Goal: Task Accomplishment & Management: Use online tool/utility

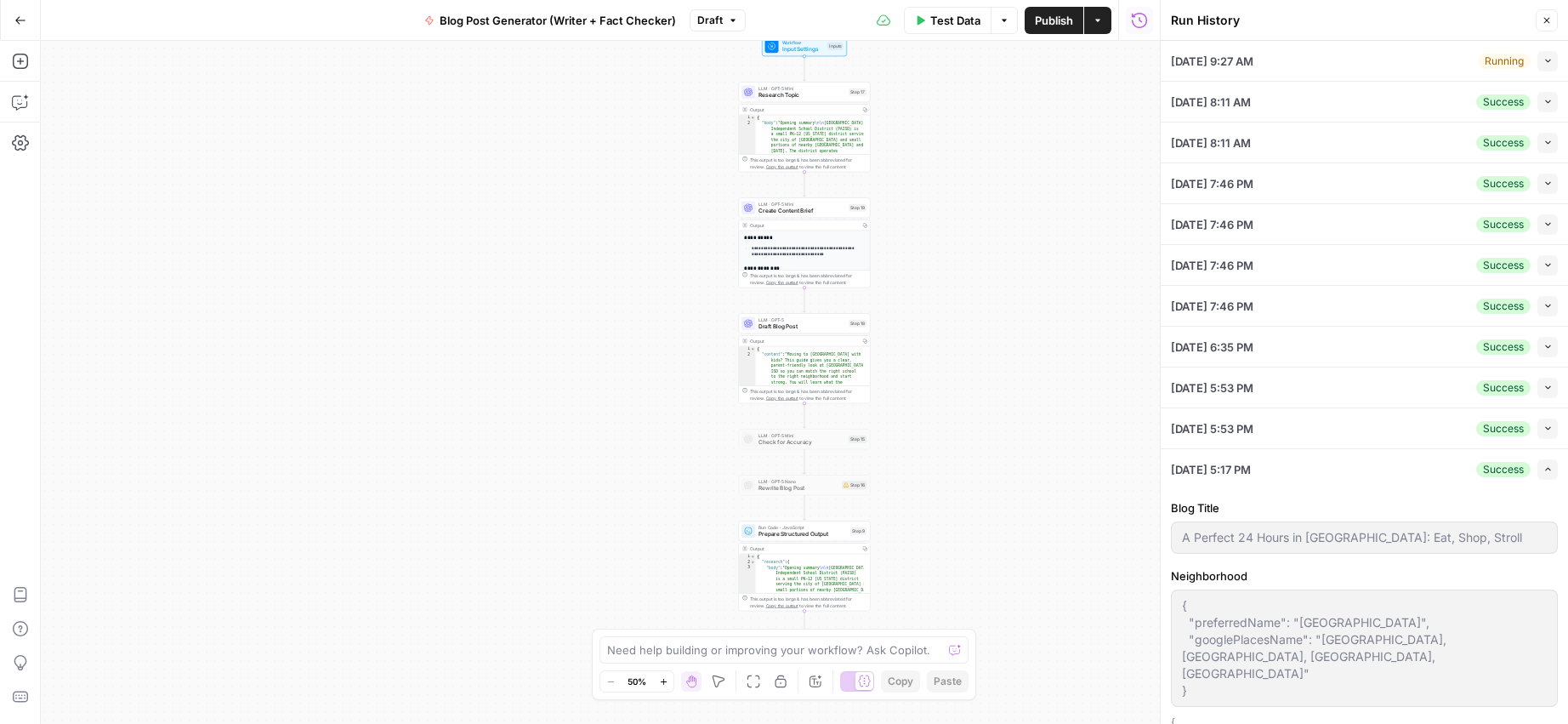
click at [1549, 18] on icon "button" at bounding box center [1547, 21] width 6 height 6
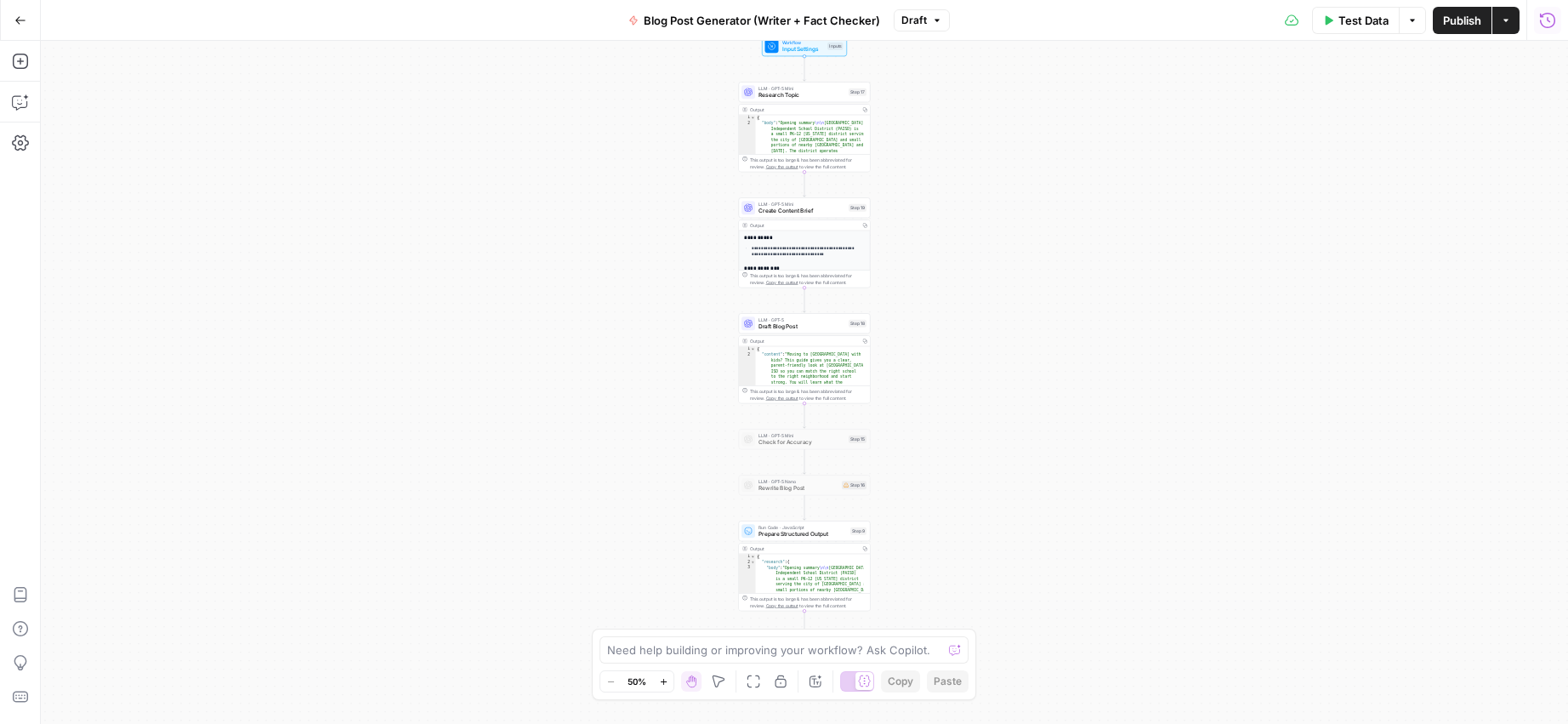
click at [1550, 19] on icon "button" at bounding box center [1548, 21] width 17 height 17
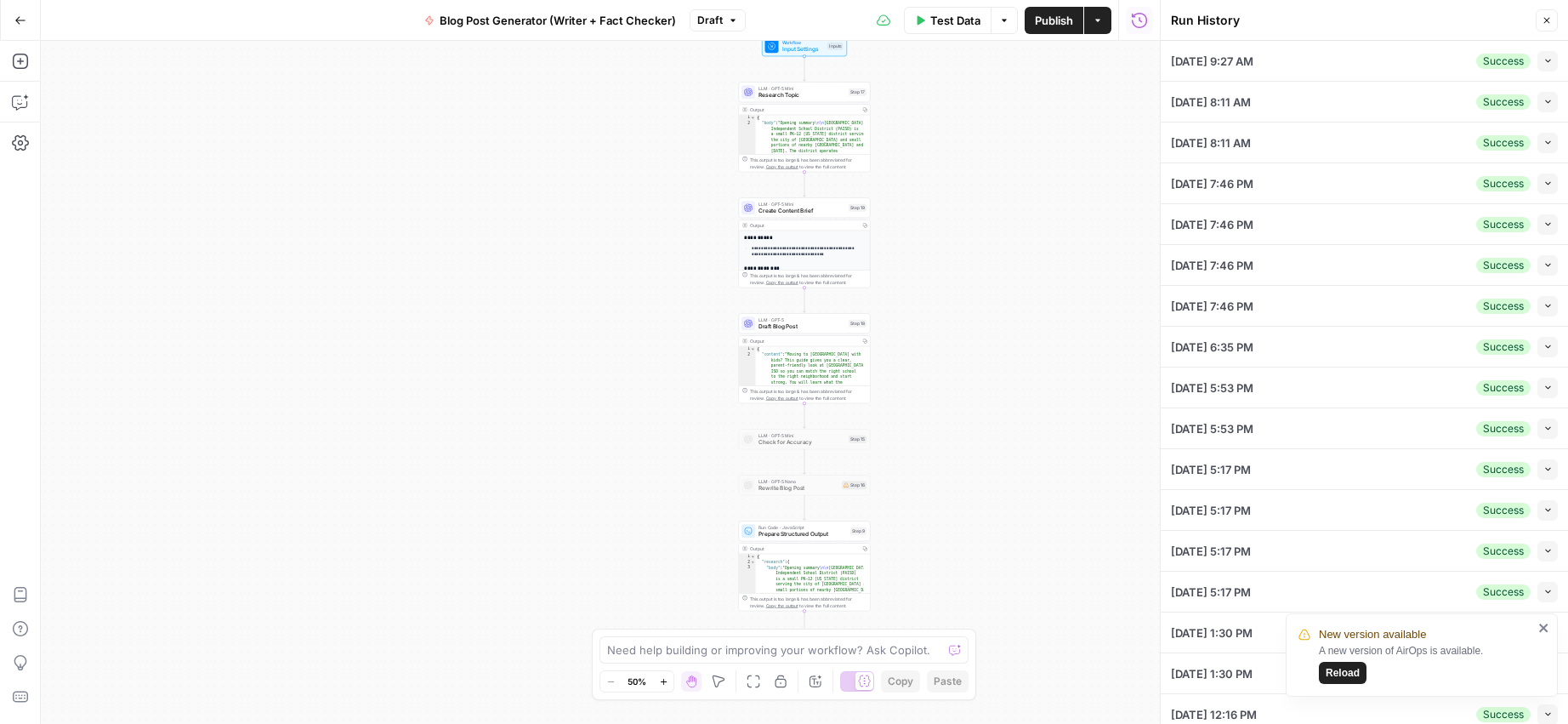
click at [1334, 670] on span "Reload" at bounding box center [1342, 674] width 34 height 16
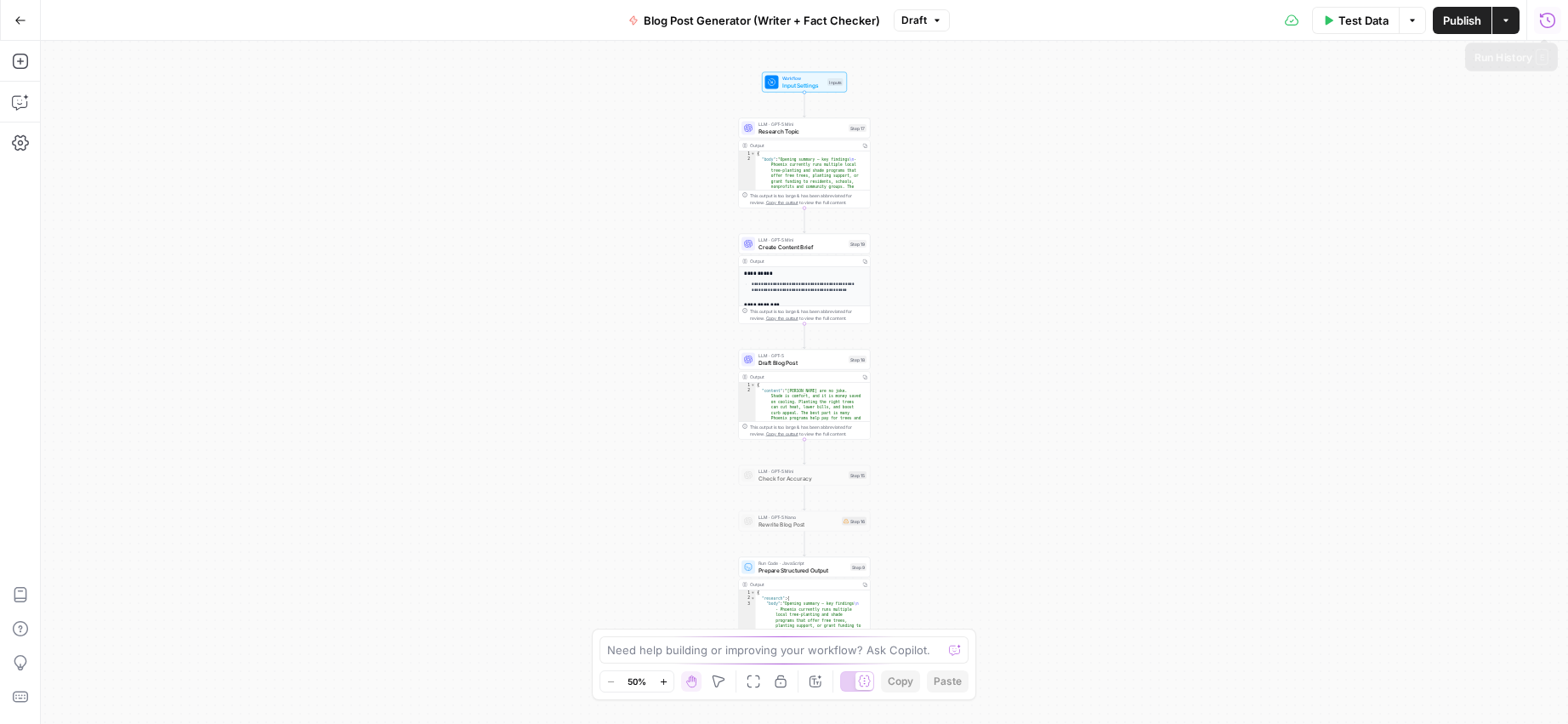
click at [1550, 19] on icon "button" at bounding box center [1548, 21] width 17 height 17
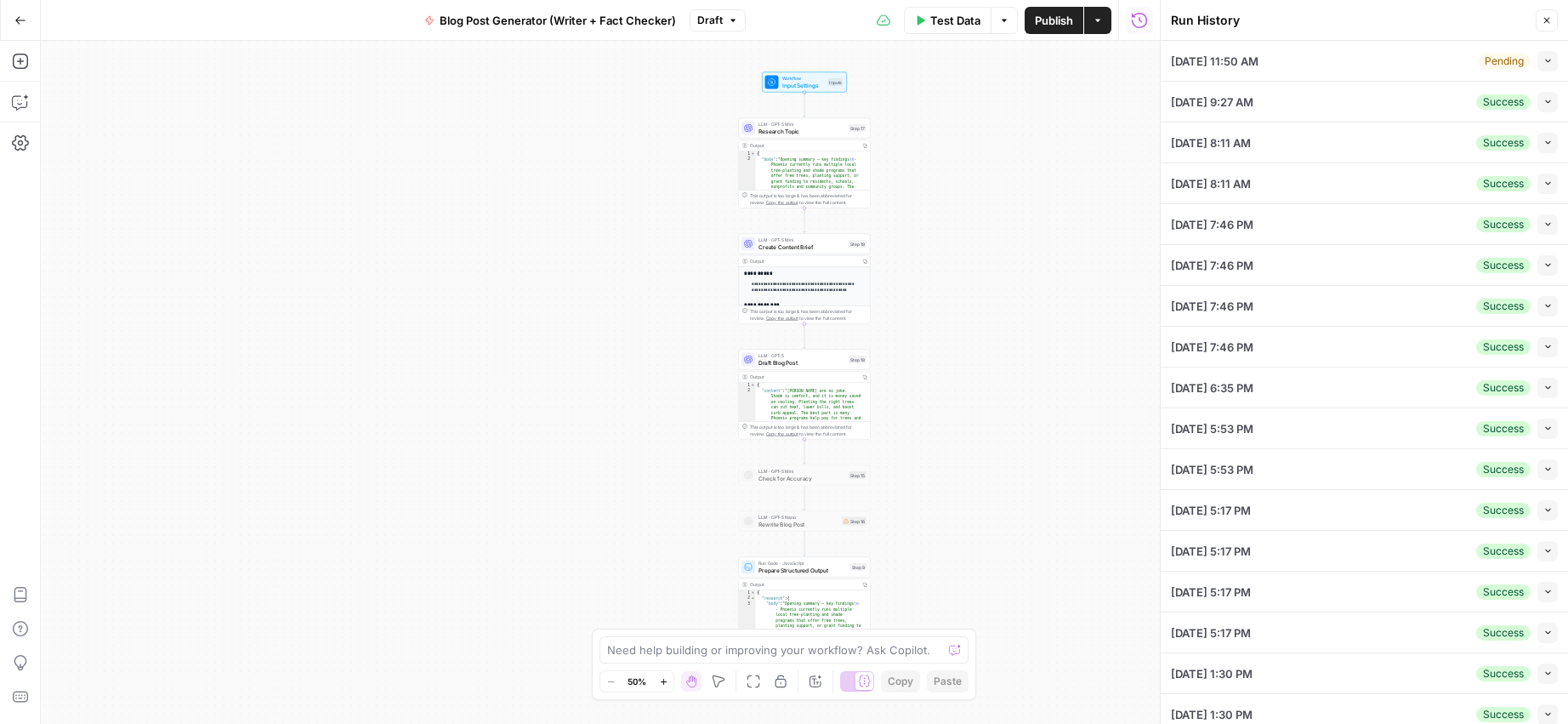
click at [1545, 25] on button "Close" at bounding box center [1546, 20] width 22 height 22
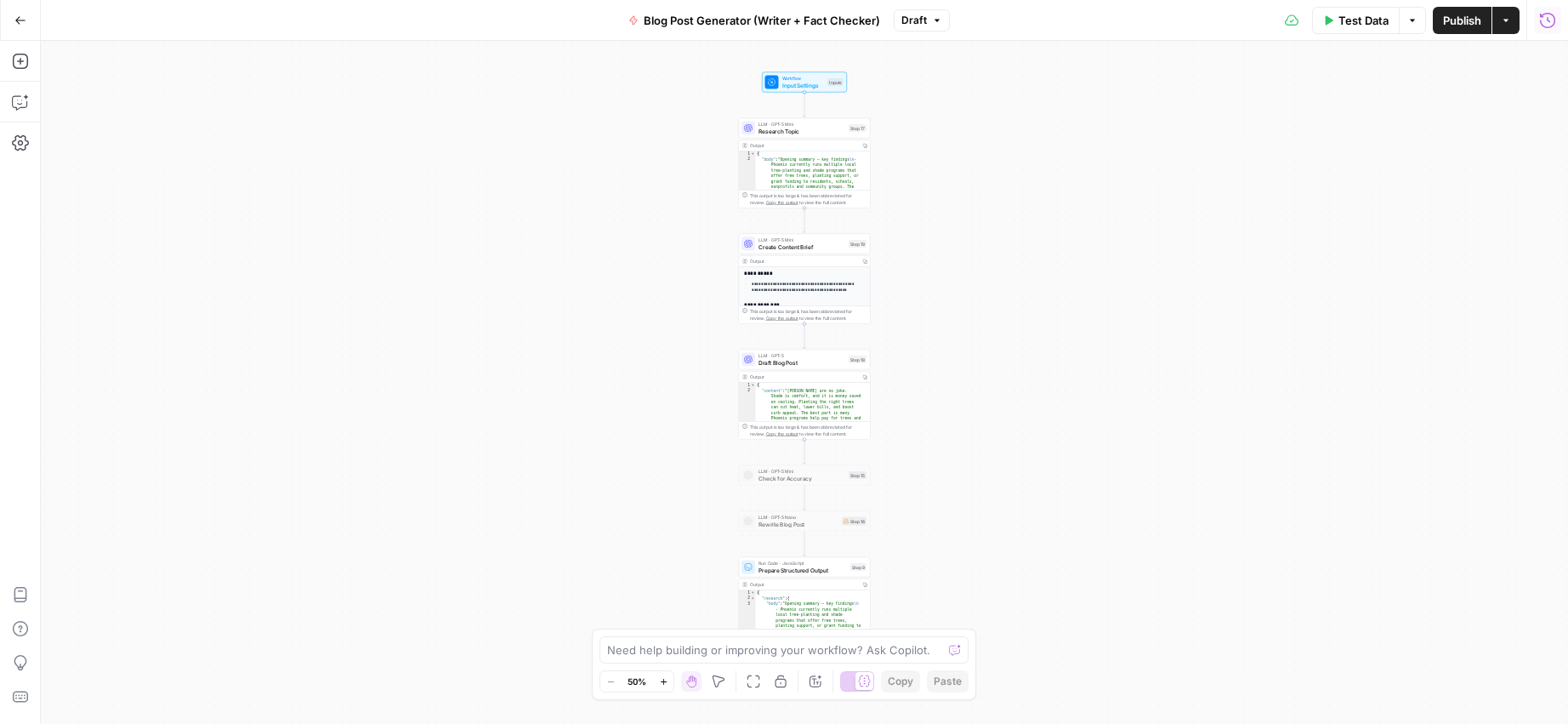
click at [1551, 24] on icon "button" at bounding box center [1548, 21] width 17 height 17
click at [1550, 20] on icon "button" at bounding box center [1548, 21] width 17 height 17
